Goal: Download file/media

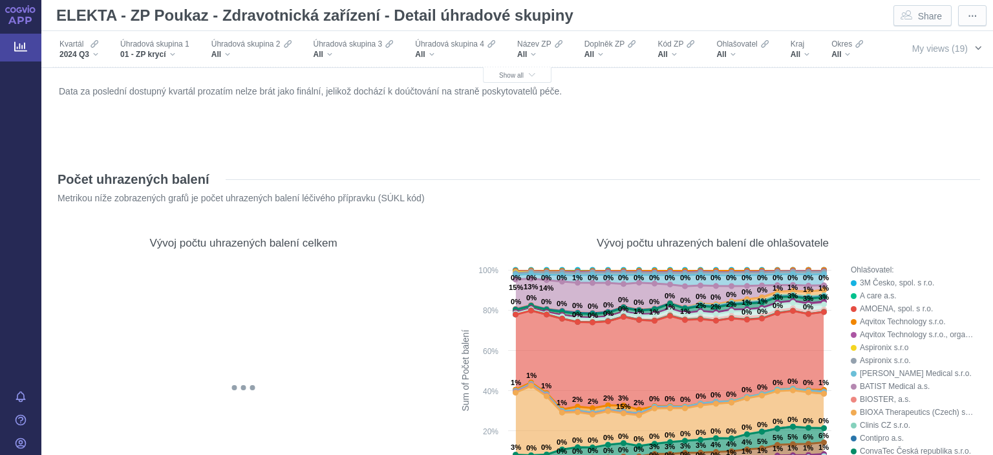
click at [927, 49] on span "My views (19)" at bounding box center [940, 48] width 56 height 10
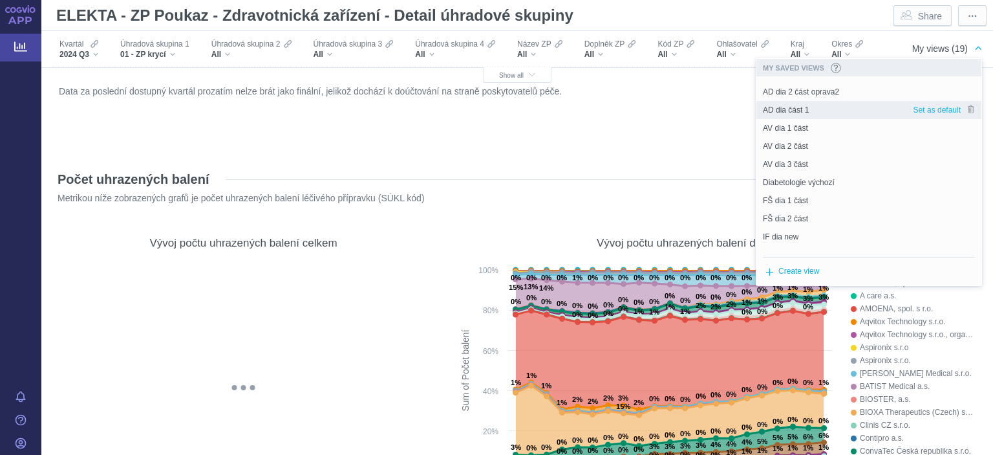
click at [798, 107] on span "AD dia část 1" at bounding box center [786, 110] width 46 height 12
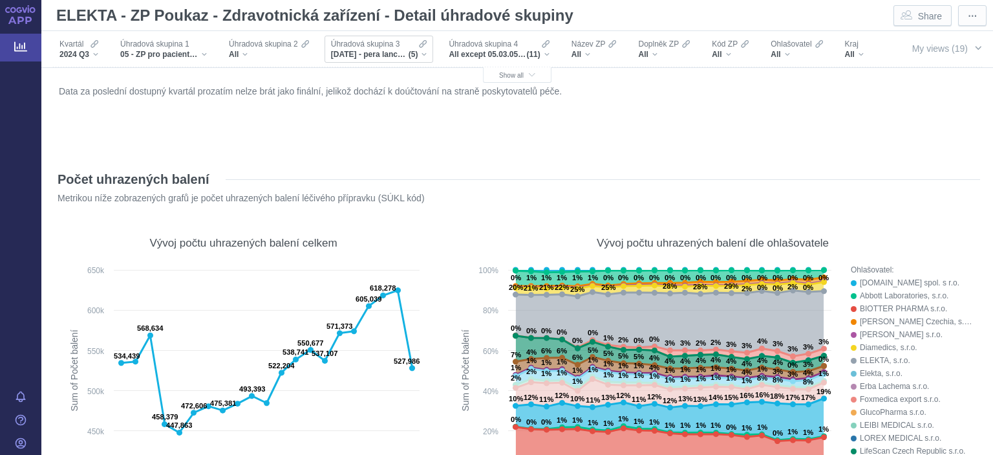
click at [350, 49] on span "Úhradová skupina 3" at bounding box center [365, 44] width 69 height 10
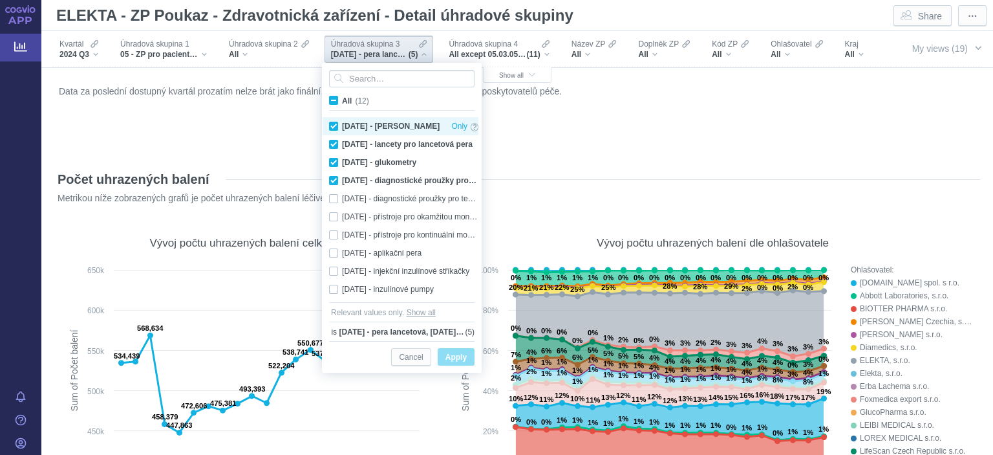
click at [330, 130] on div "[DATE] - pera lancetová Only" at bounding box center [404, 126] width 162 height 18
checkbox input "false"
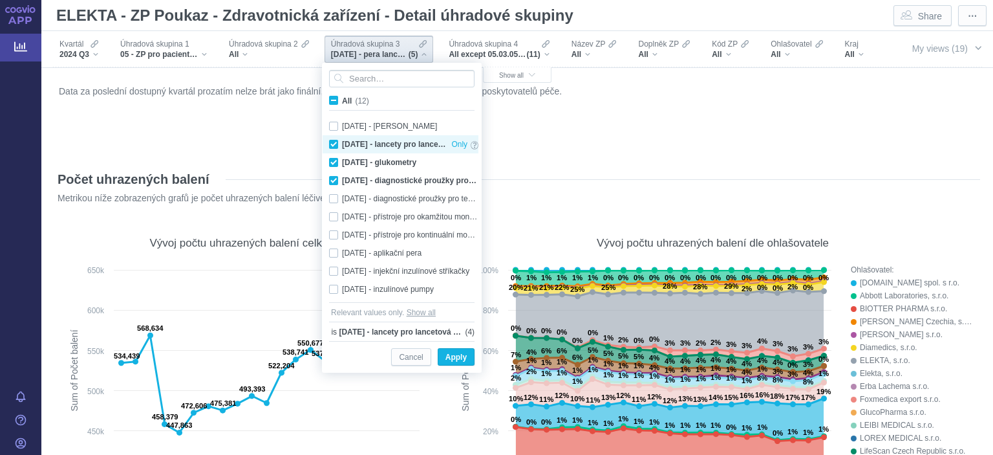
click at [330, 147] on div "[DATE] - lancety pro lancetová pera Only" at bounding box center [404, 144] width 162 height 18
checkbox input "false"
click at [334, 163] on div "[DATE] - glukometry Only" at bounding box center [404, 162] width 162 height 18
checkbox input "false"
click at [335, 177] on div "[DATE] - diagnostické proužky pro testování krve Only" at bounding box center [404, 180] width 162 height 18
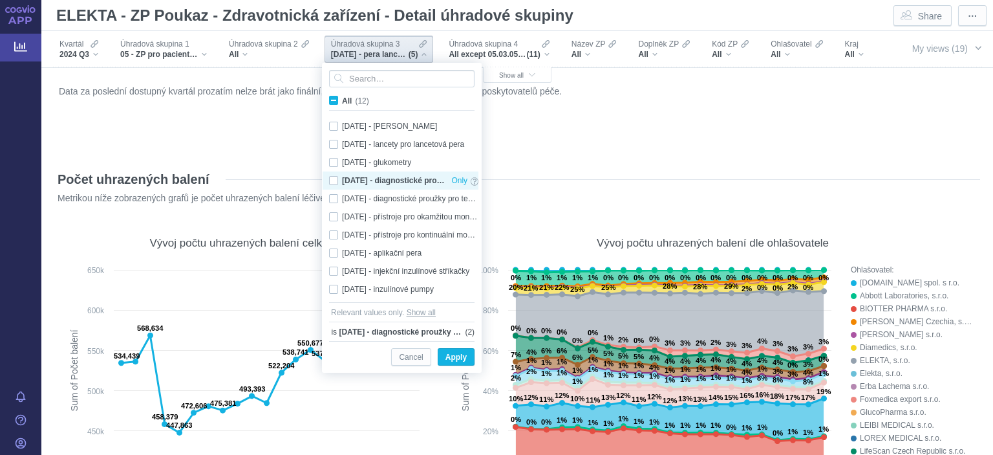
checkbox input "false"
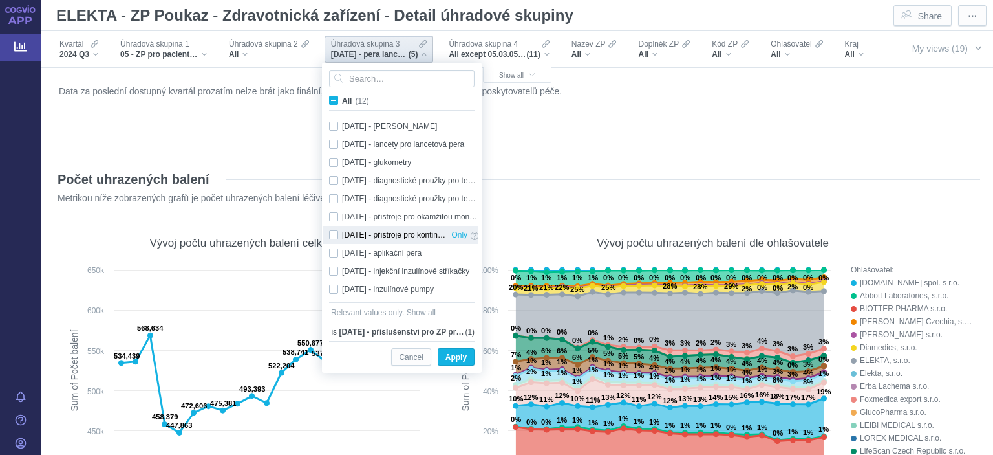
scroll to position [36, 0]
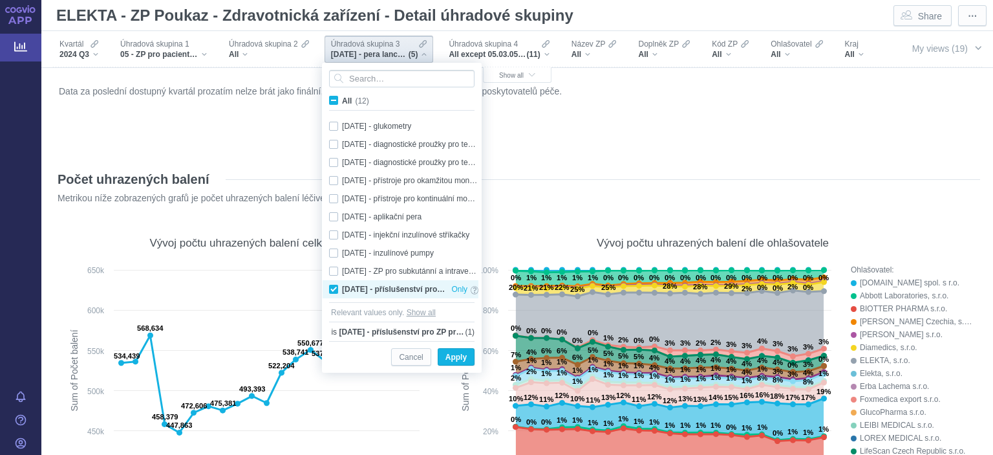
click at [337, 287] on div "[DATE] - příslušenství pro ZP pro aplikaci léčiva Only" at bounding box center [404, 289] width 162 height 18
checkbox input "false"
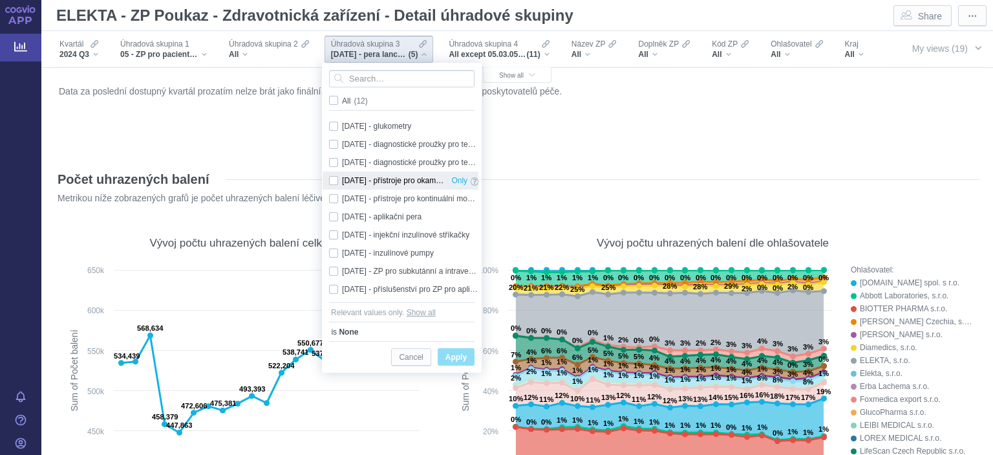
click at [340, 182] on div "[DATE] - přístroje pro okamžitou monitoraci glukózy (FGM = Flash Glucose Monito…" at bounding box center [404, 180] width 162 height 18
checkbox input "true"
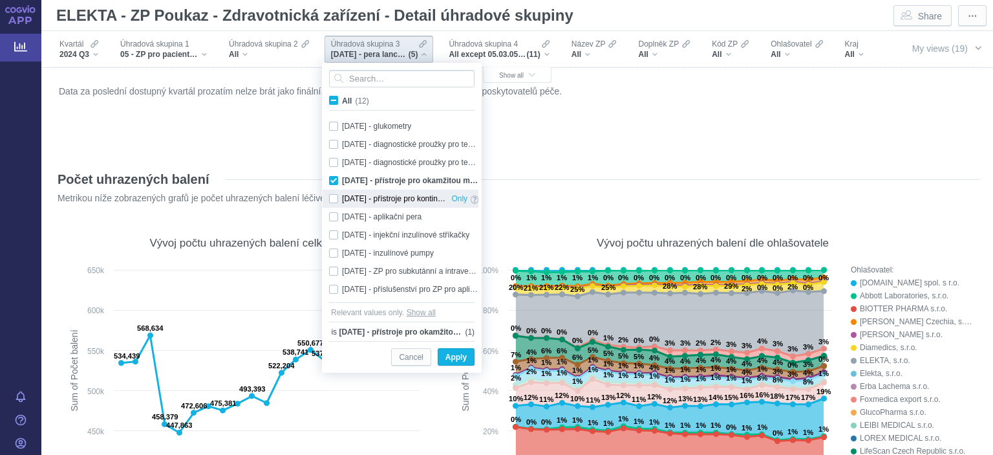
click at [332, 202] on div "[DATE] - přístroje pro kontinuální monitoraci glukózy ([MEDICAL_DATA] = Continu…" at bounding box center [404, 198] width 162 height 18
checkbox input "true"
click at [462, 356] on span "Apply" at bounding box center [456, 357] width 21 height 16
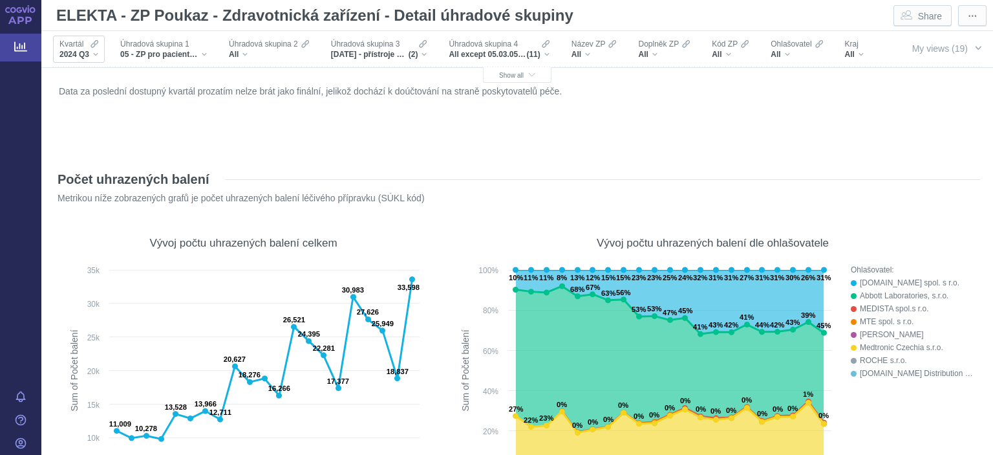
click at [79, 45] on span "Kvartál" at bounding box center [71, 44] width 24 height 10
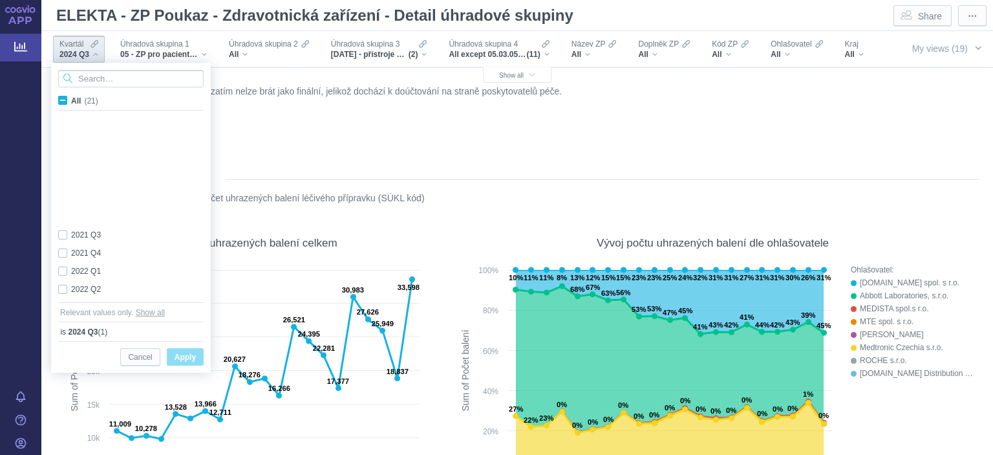
scroll to position [199, 0]
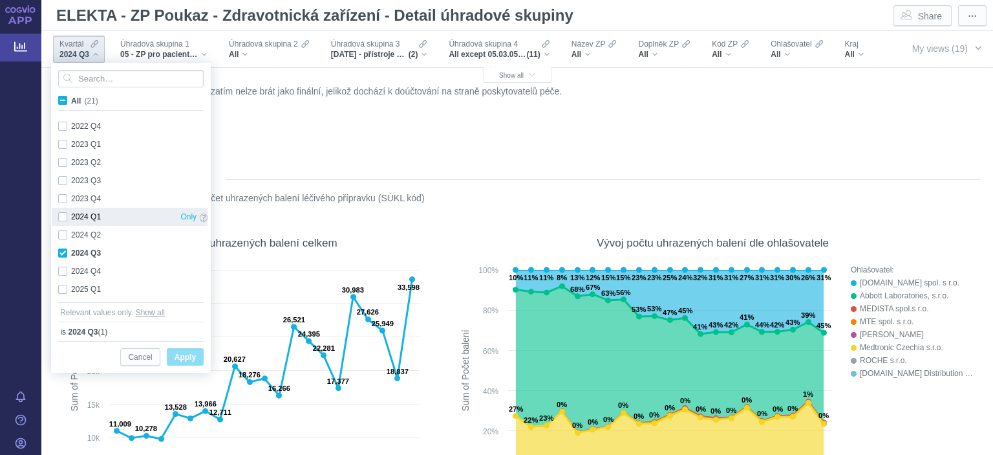
click at [61, 217] on div "2024 Q1 Only" at bounding box center [133, 217] width 162 height 18
checkbox input "true"
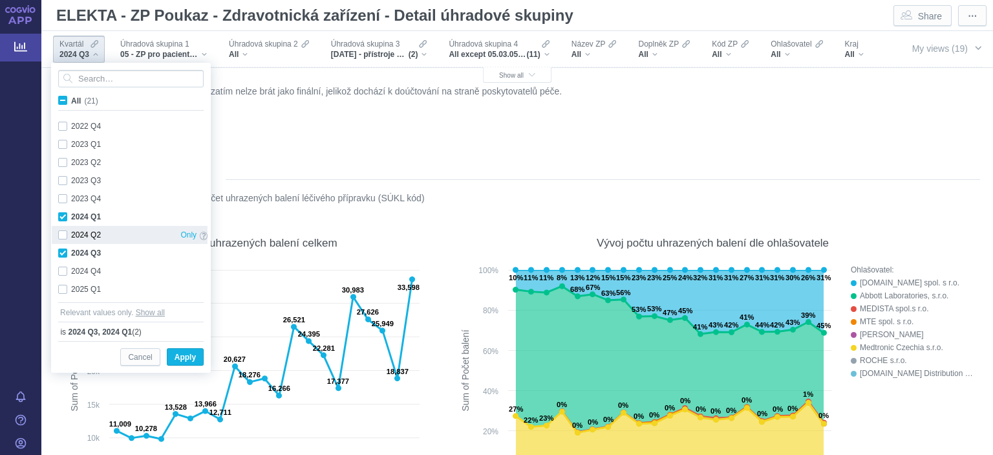
click at [66, 235] on div "2024 Q2 Only" at bounding box center [133, 235] width 162 height 18
checkbox input "true"
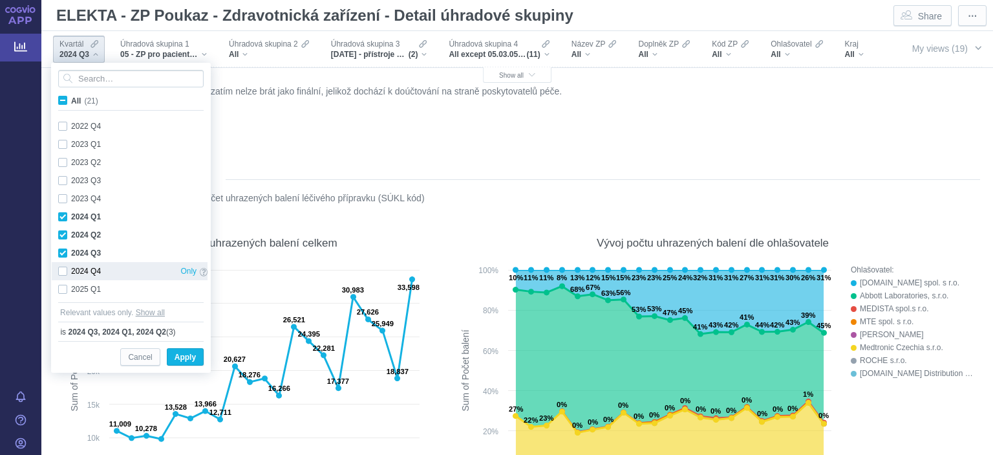
click at [65, 270] on div "2024 Q4 Only" at bounding box center [133, 271] width 162 height 18
checkbox input "true"
click at [61, 285] on div "2025 Q1 Only" at bounding box center [133, 289] width 162 height 18
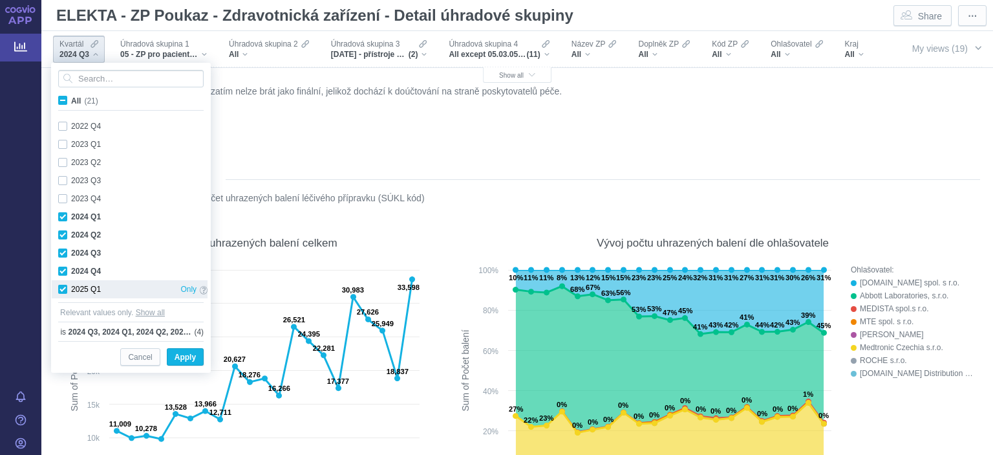
checkbox input "true"
click at [180, 353] on span "Apply" at bounding box center [185, 357] width 21 height 16
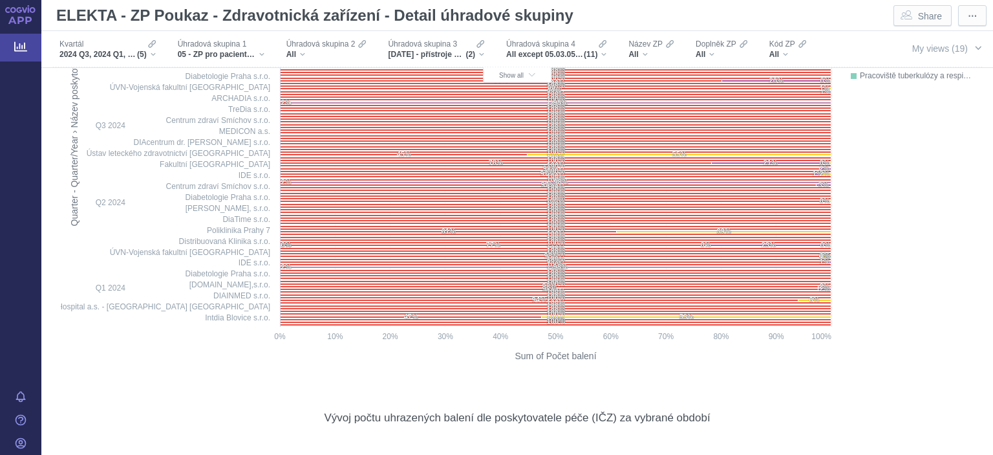
scroll to position [2179, 0]
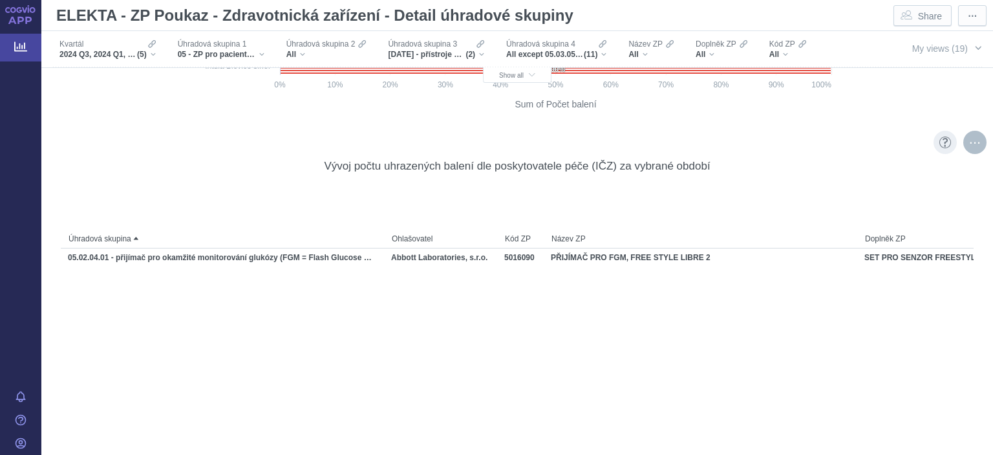
click at [975, 143] on div "More actions" at bounding box center [975, 142] width 23 height 23
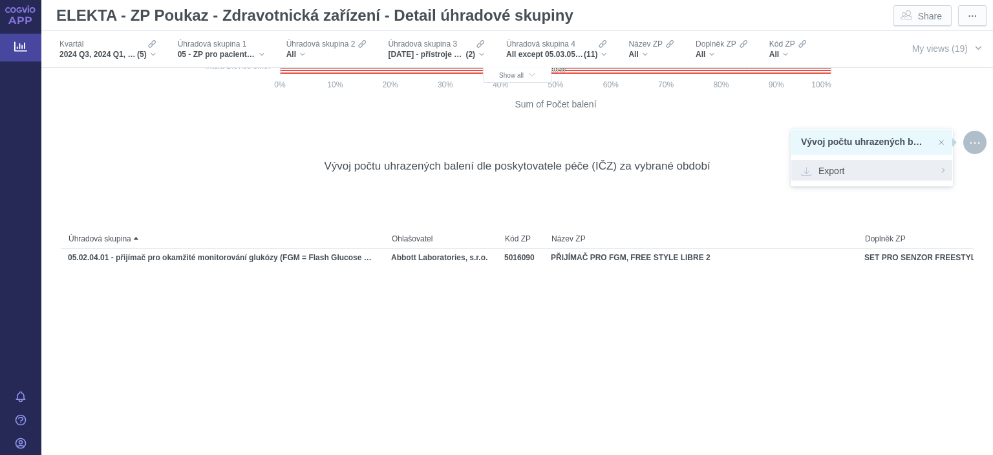
click at [878, 164] on span "Export" at bounding box center [872, 170] width 142 height 13
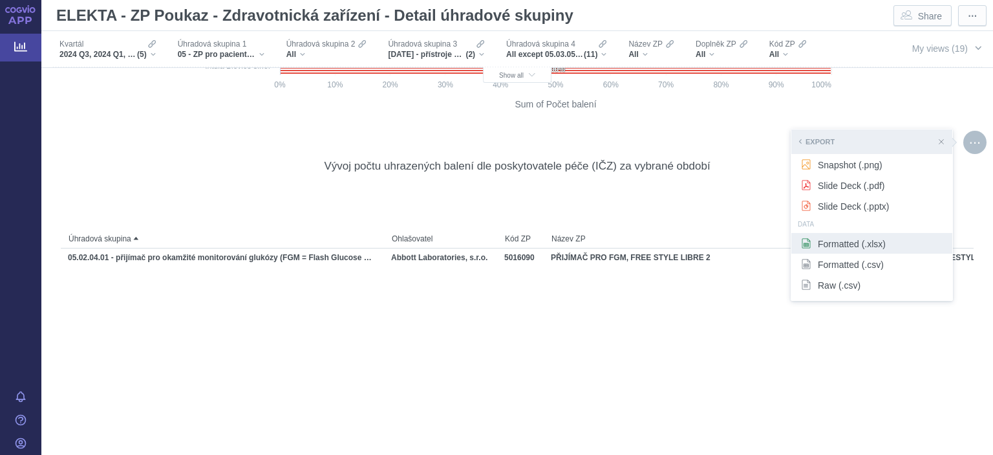
click at [844, 244] on span "Formatted (.xlsx)" at bounding box center [872, 243] width 142 height 13
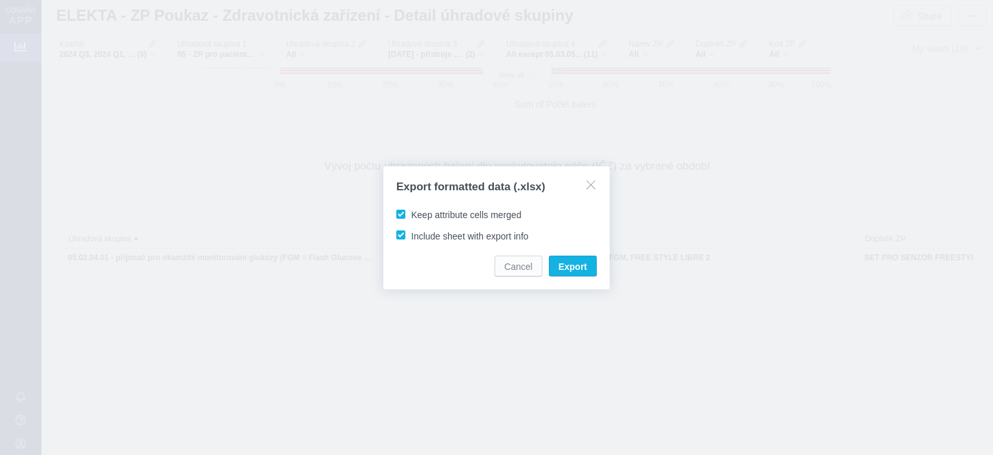
click at [490, 216] on span "Keep attribute cells merged" at bounding box center [466, 215] width 110 height 10
click at [418, 216] on input "Keep attribute cells merged" at bounding box center [413, 212] width 8 height 8
checkbox input "false"
click at [482, 236] on span "Include sheet with export info" at bounding box center [469, 236] width 117 height 10
click at [418, 236] on input "Include sheet with export info" at bounding box center [413, 232] width 8 height 8
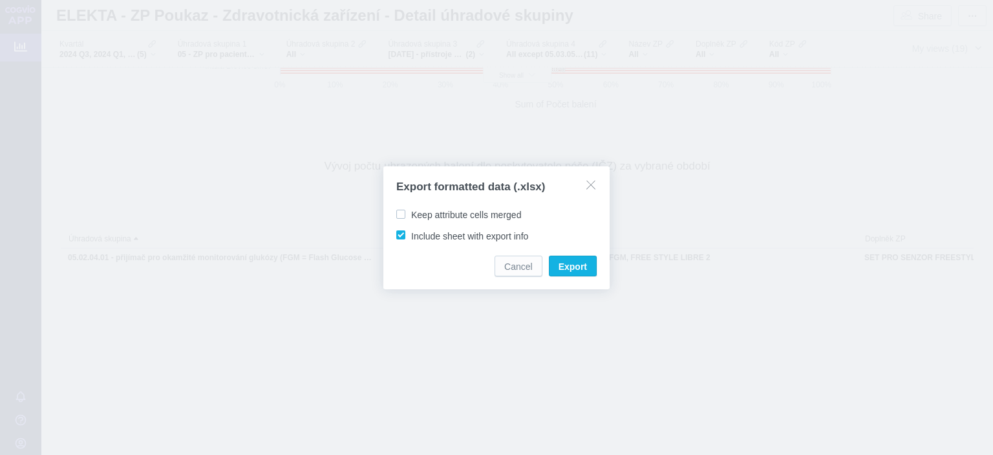
checkbox input "false"
click at [571, 267] on span "Export" at bounding box center [573, 266] width 28 height 13
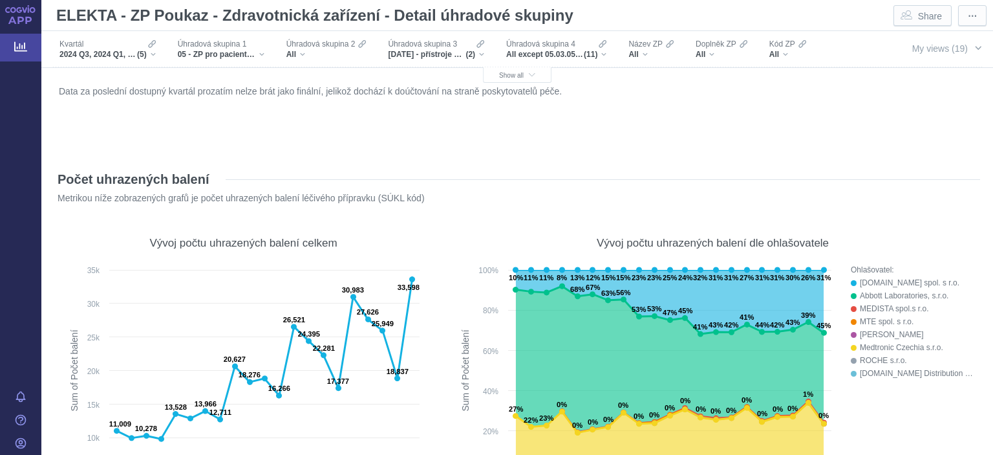
scroll to position [2179, 0]
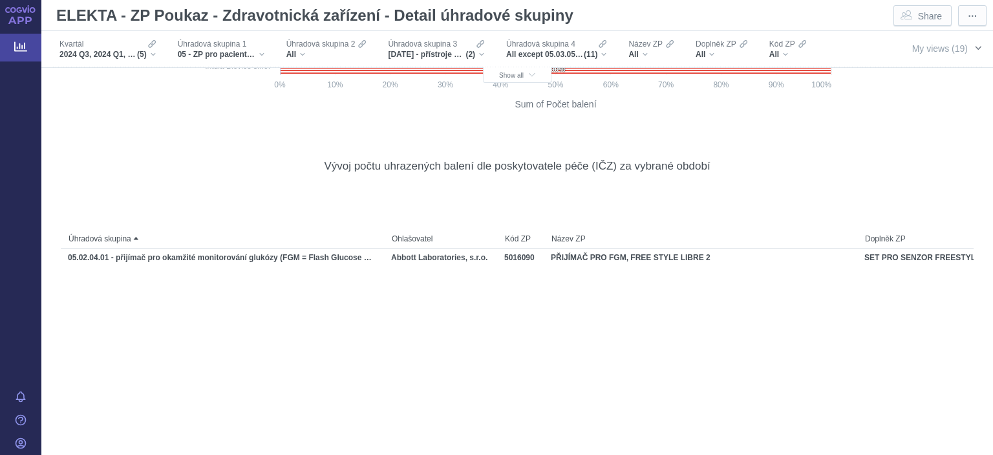
click at [925, 48] on span "My views (19)" at bounding box center [940, 48] width 56 height 10
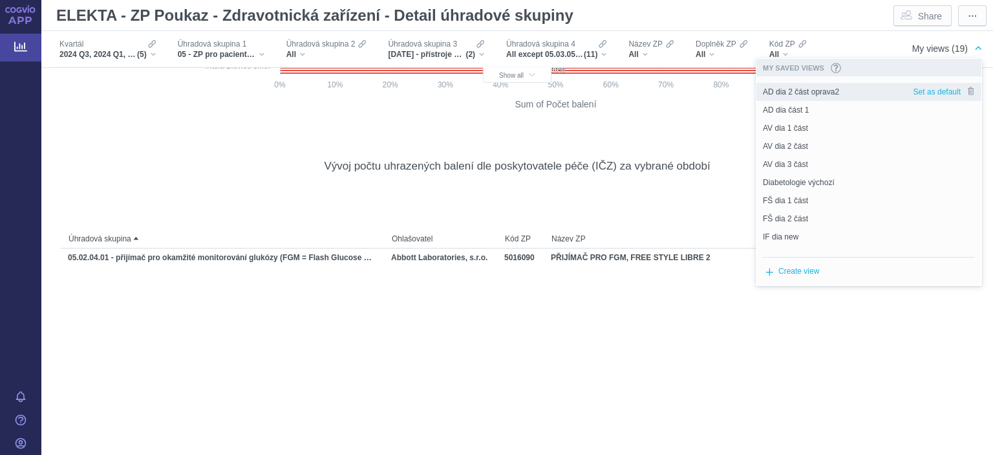
click at [828, 92] on span "AD dia 2 část oprava2" at bounding box center [801, 92] width 76 height 12
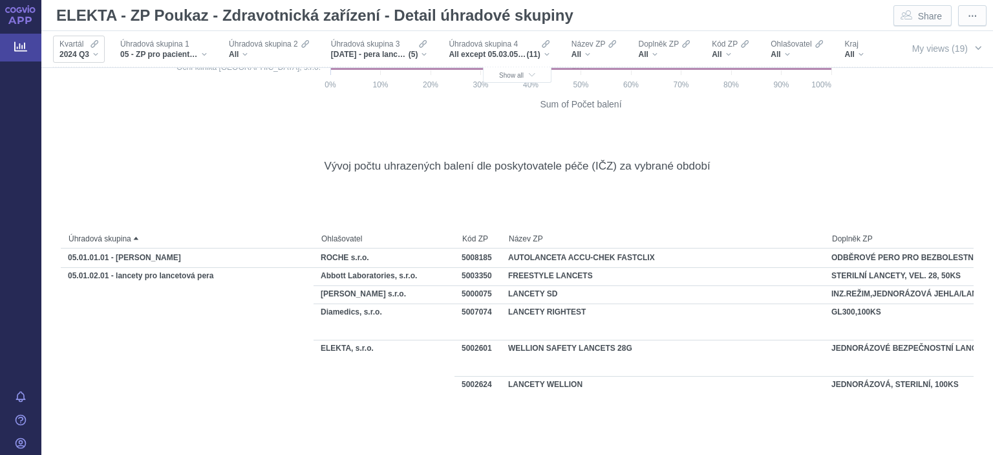
click at [71, 52] on span "2024 Q3" at bounding box center [74, 54] width 30 height 10
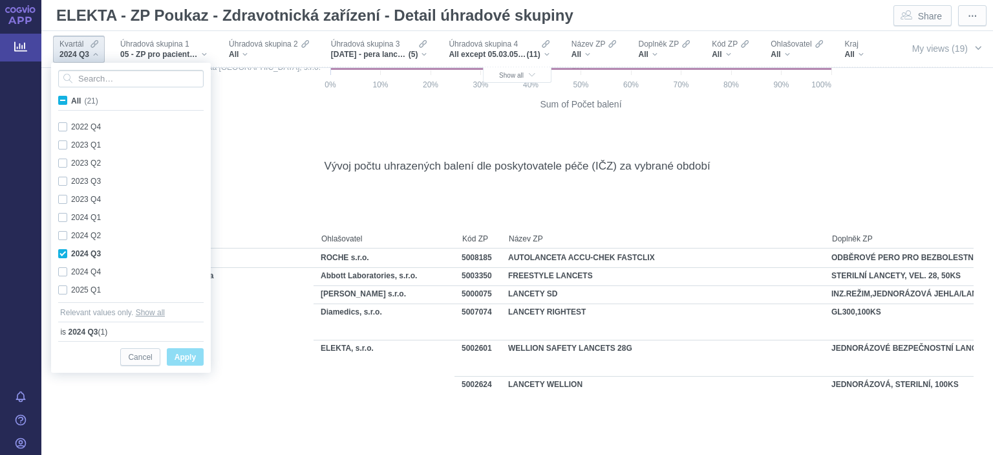
scroll to position [199, 0]
click at [71, 52] on span "2024 Q3" at bounding box center [74, 54] width 30 height 10
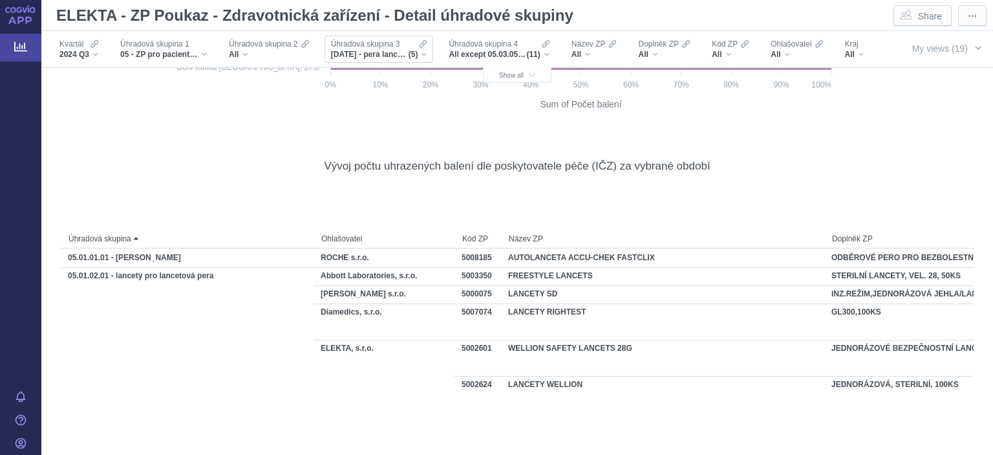
click at [354, 53] on span "[DATE] - pera lancetová, [DATE] - lancety pro lancetová pera, [DATE] - glukomet…" at bounding box center [370, 54] width 78 height 10
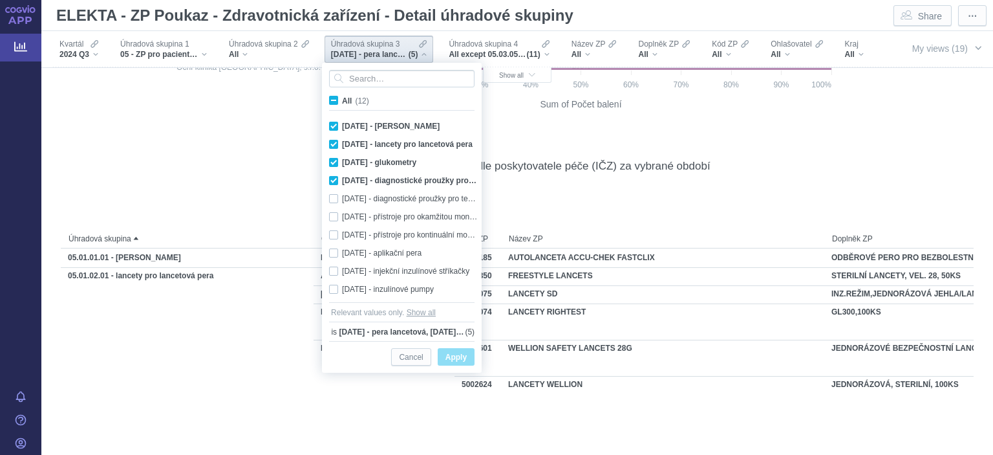
click at [342, 103] on span "All (12)" at bounding box center [355, 100] width 27 height 9
click at [342, 102] on input "All (12)" at bounding box center [346, 98] width 8 height 8
checkbox input "true"
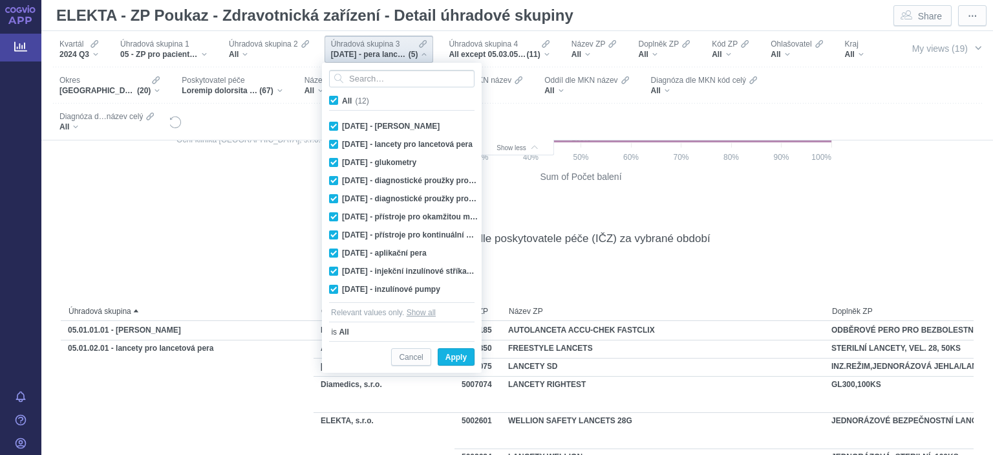
checkbox input "true"
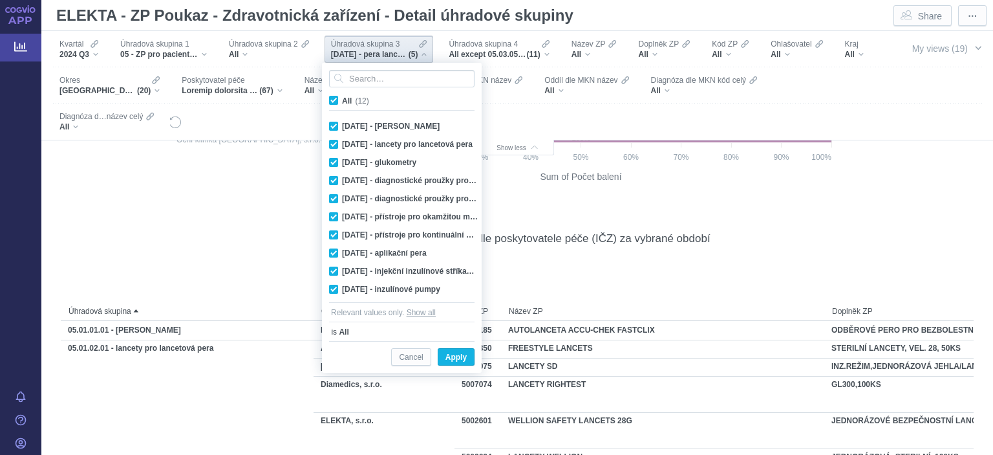
checkbox input "true"
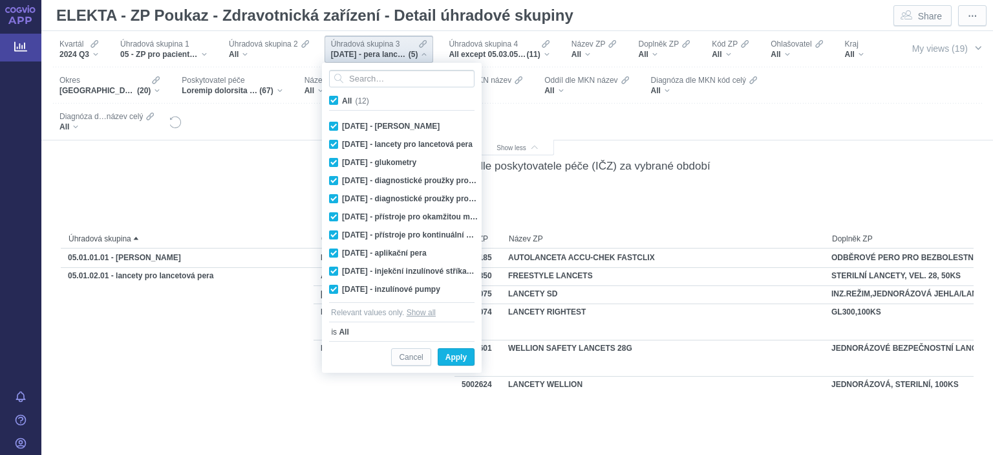
click at [342, 103] on span "All (12)" at bounding box center [355, 100] width 27 height 9
click at [342, 102] on input "All (12)" at bounding box center [346, 98] width 8 height 8
checkbox input "false"
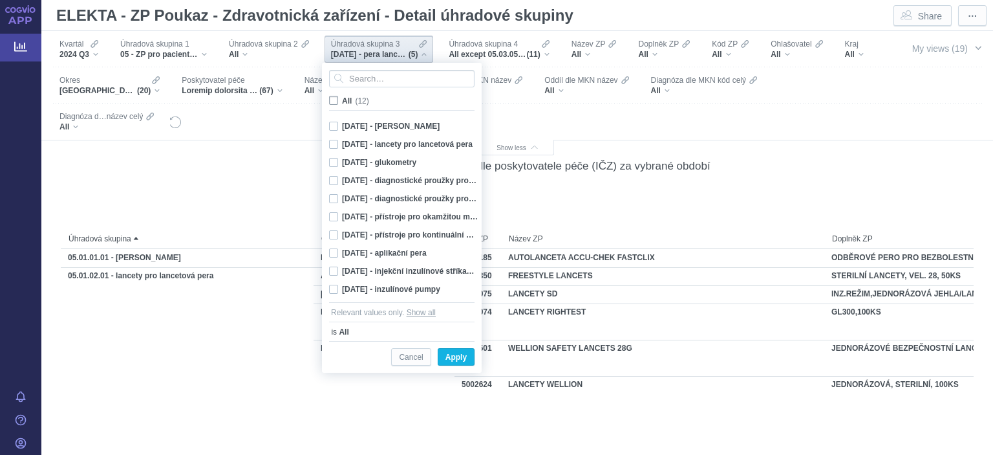
checkbox input "false"
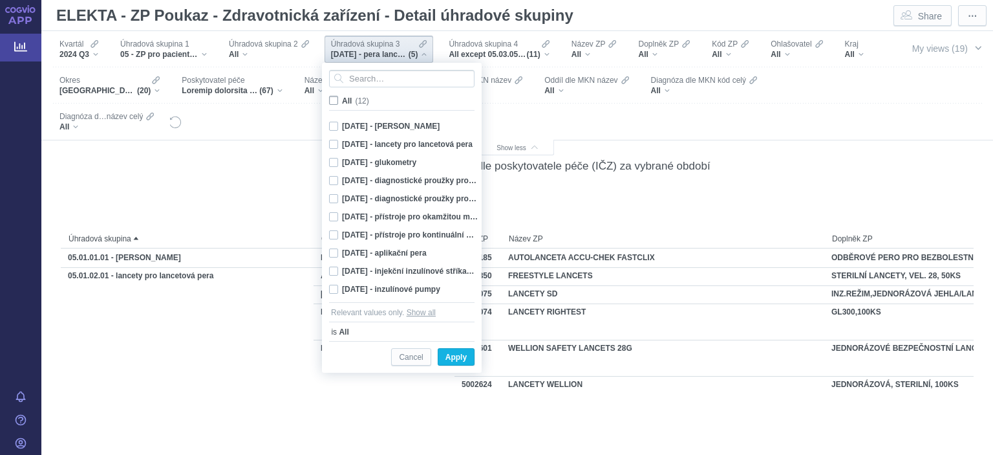
checkbox input "false"
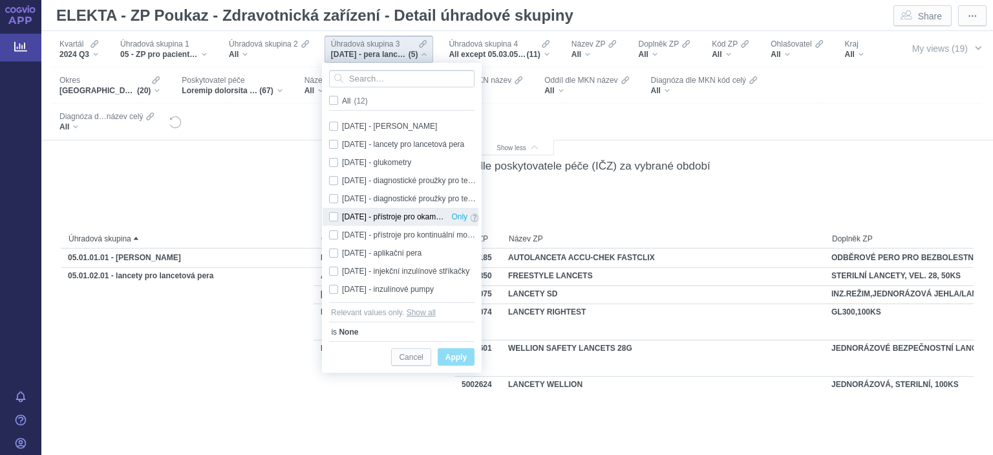
click at [337, 218] on div "[DATE] - přístroje pro okamžitou monitoraci glukózy (FGM = Flash Glucose Monito…" at bounding box center [404, 217] width 162 height 18
checkbox input "true"
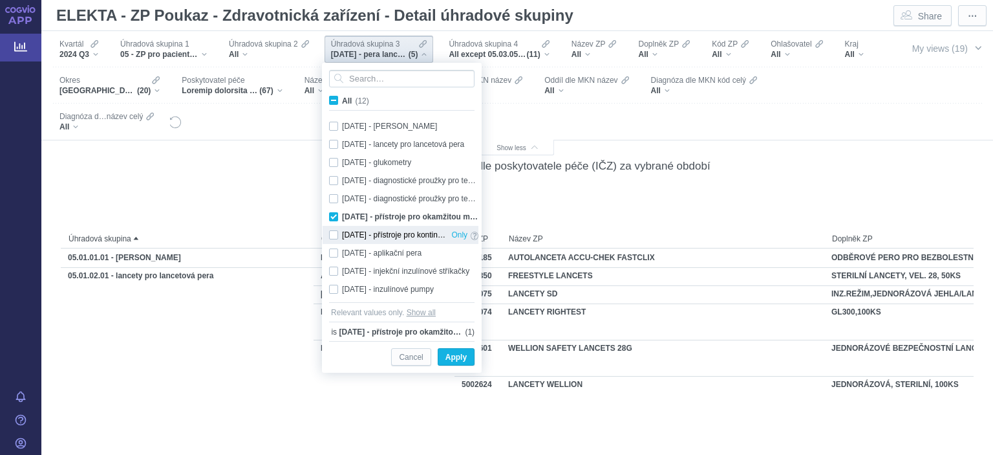
click at [335, 232] on div "[DATE] - přístroje pro kontinuální monitoraci glukózy ([MEDICAL_DATA] = Continu…" at bounding box center [404, 235] width 162 height 18
checkbox input "true"
click at [454, 356] on span "Apply" at bounding box center [456, 357] width 21 height 16
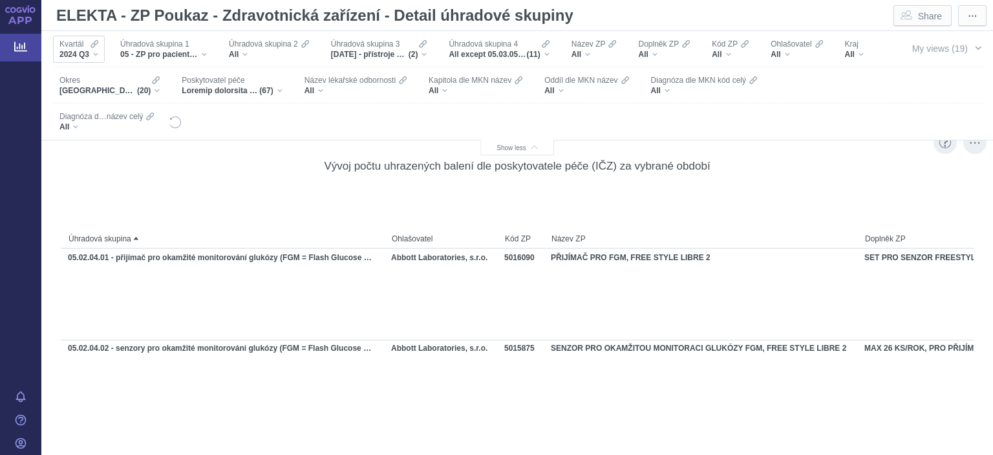
click at [74, 51] on span "2024 Q3" at bounding box center [74, 54] width 30 height 10
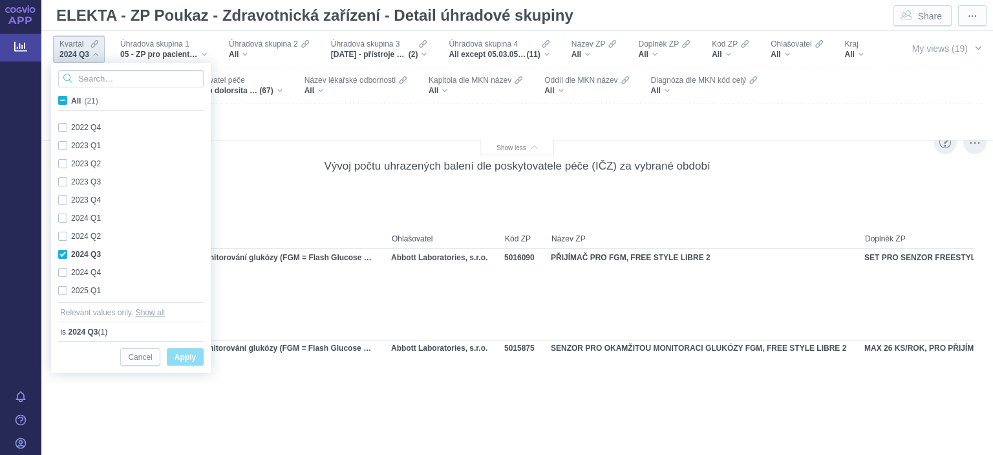
scroll to position [199, 0]
click at [63, 215] on div "2024 Q1 Only" at bounding box center [133, 217] width 162 height 18
checkbox input "true"
click at [61, 235] on div "2024 Q2 Only" at bounding box center [133, 235] width 162 height 18
checkbox input "true"
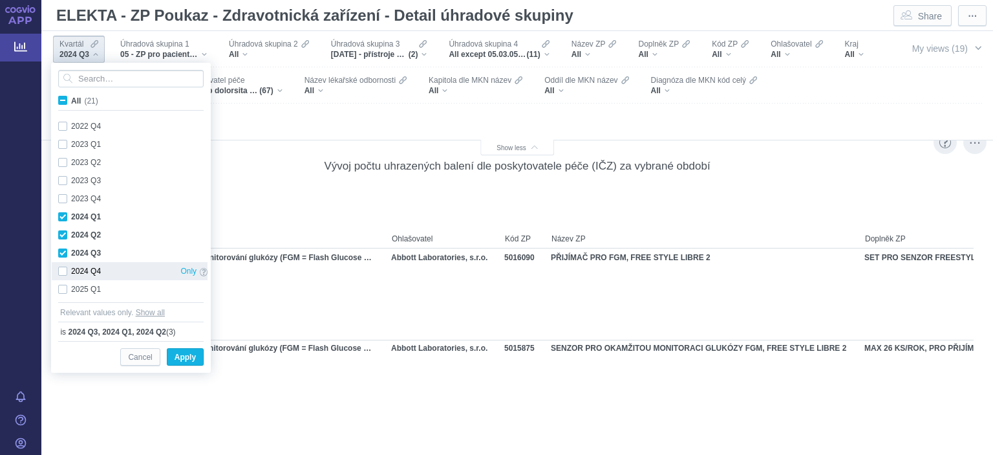
click at [65, 270] on div "2024 Q4 Only" at bounding box center [133, 271] width 162 height 18
checkbox input "true"
click at [63, 292] on div "2025 Q1 Only" at bounding box center [133, 289] width 162 height 18
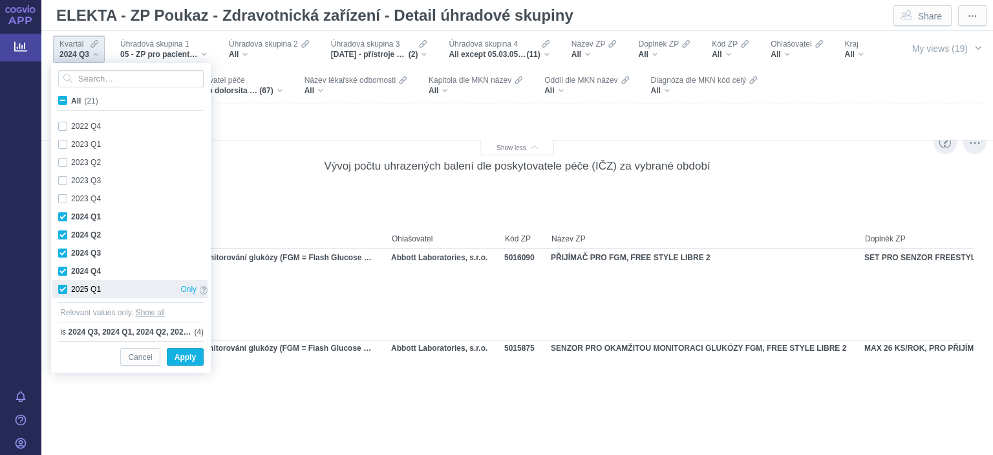
checkbox input "true"
click at [191, 359] on span "Apply" at bounding box center [185, 357] width 21 height 16
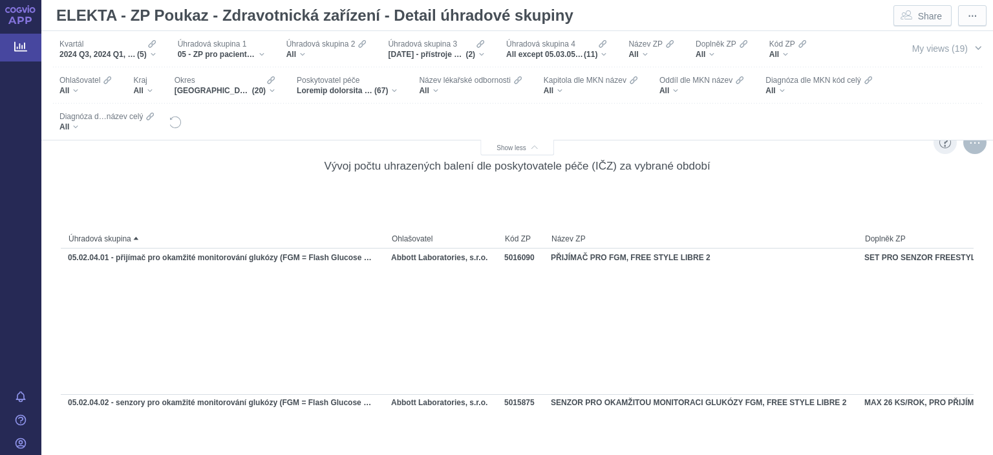
click at [980, 149] on div "More actions" at bounding box center [975, 142] width 23 height 23
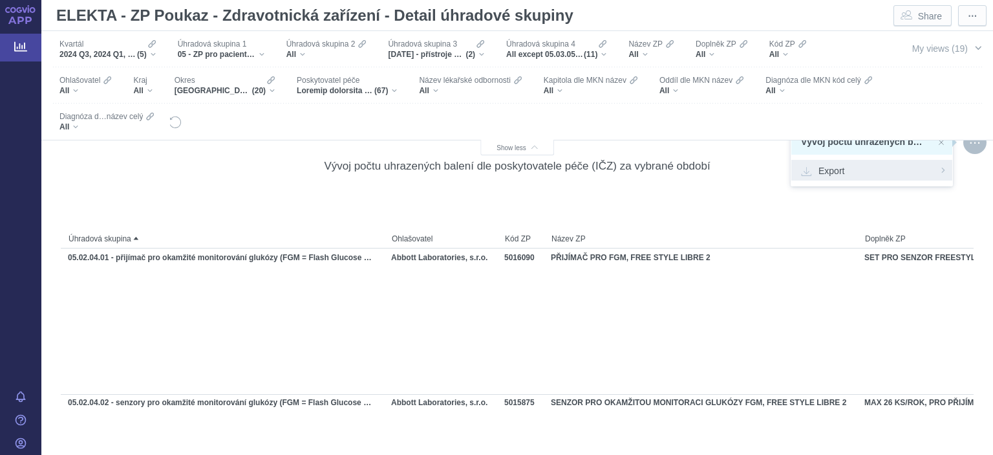
click at [877, 164] on span "Export" at bounding box center [872, 170] width 142 height 13
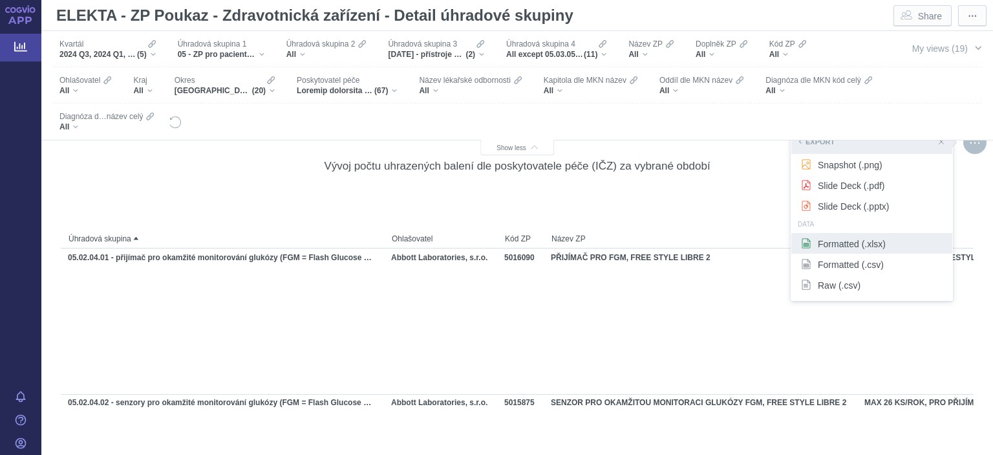
click at [850, 244] on span "Formatted (.xlsx)" at bounding box center [872, 243] width 142 height 13
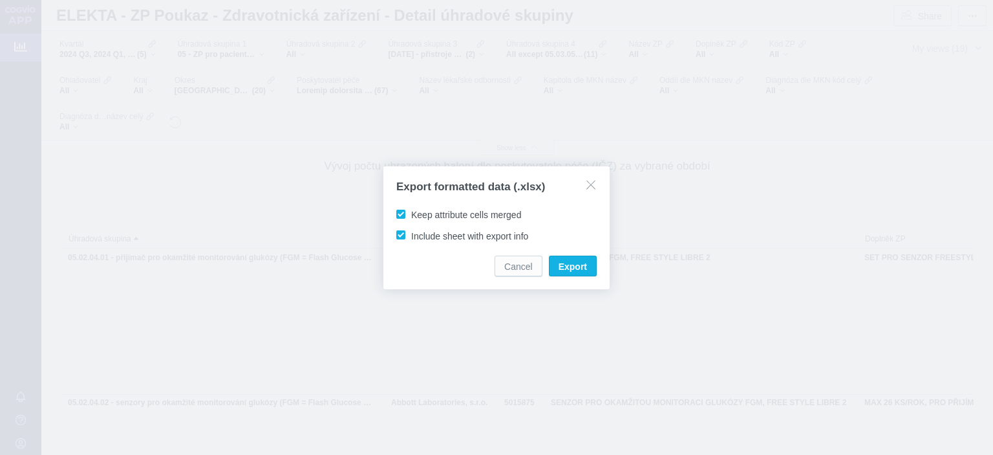
click at [438, 213] on span "Keep attribute cells merged" at bounding box center [466, 215] width 110 height 10
click at [418, 213] on input "Keep attribute cells merged" at bounding box center [413, 212] width 8 height 8
checkbox input "false"
click at [438, 234] on span "Include sheet with export info" at bounding box center [469, 236] width 117 height 10
click at [418, 234] on input "Include sheet with export info" at bounding box center [413, 232] width 8 height 8
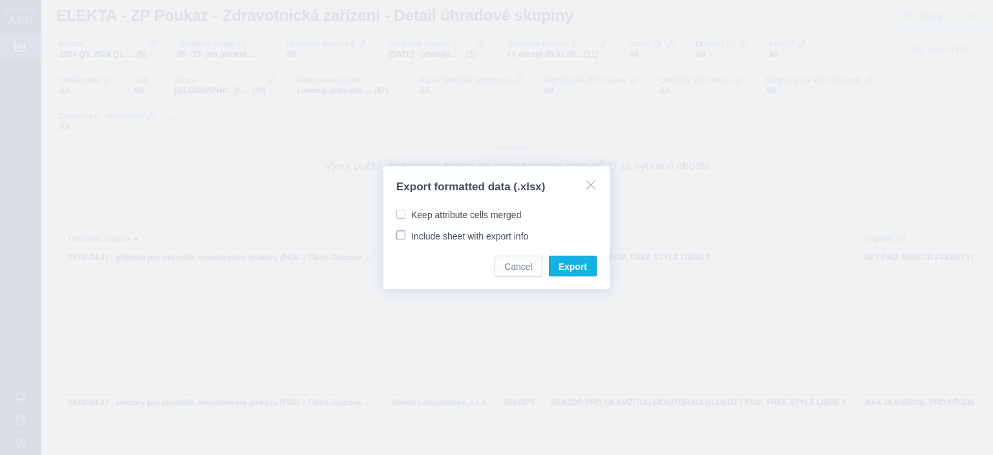
checkbox input "false"
click at [572, 262] on span "Export" at bounding box center [573, 266] width 28 height 13
